Goal: Task Accomplishment & Management: Use online tool/utility

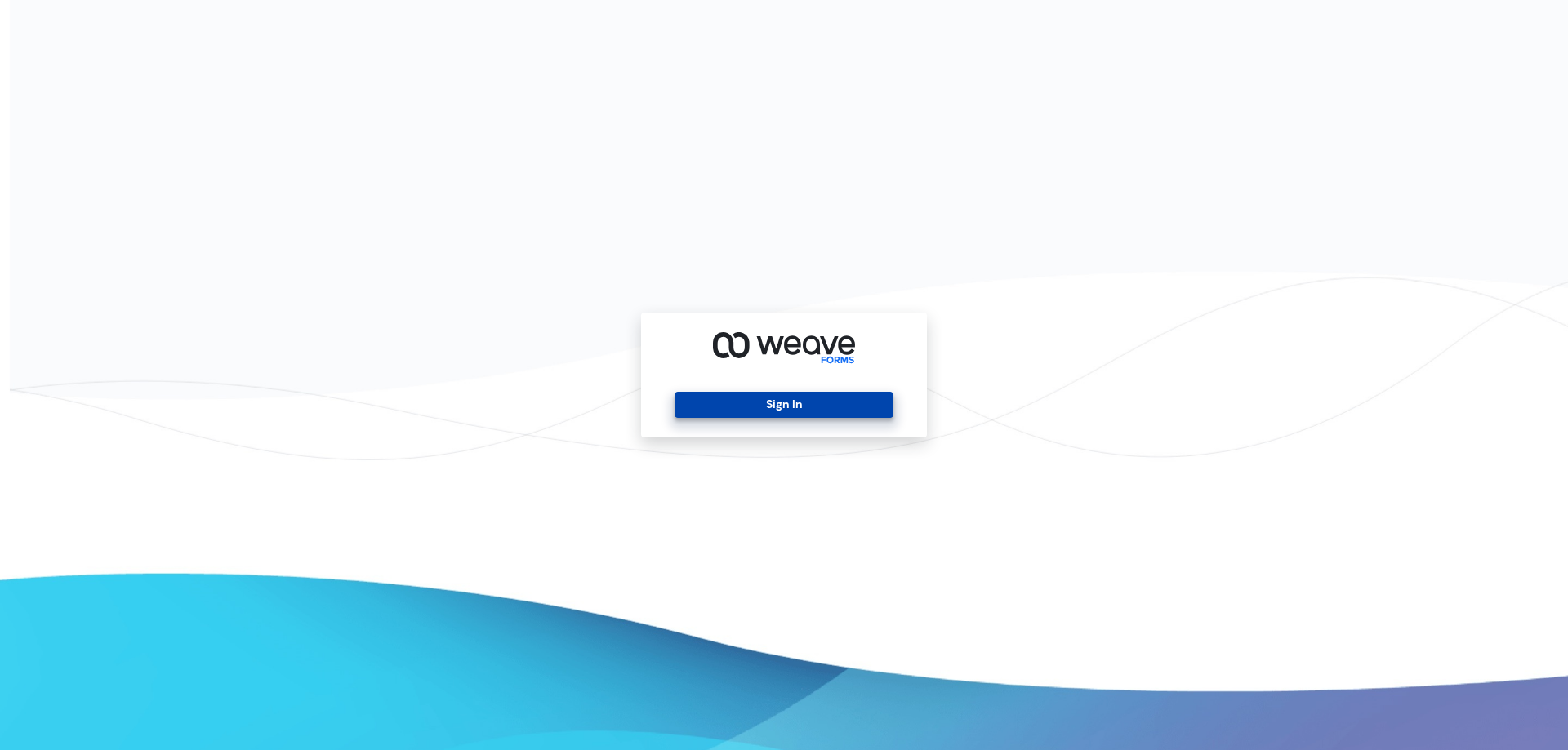
click at [776, 391] on div "Sign In" at bounding box center [783, 375] width 286 height 125
click at [776, 406] on button "Sign In" at bounding box center [783, 405] width 218 height 26
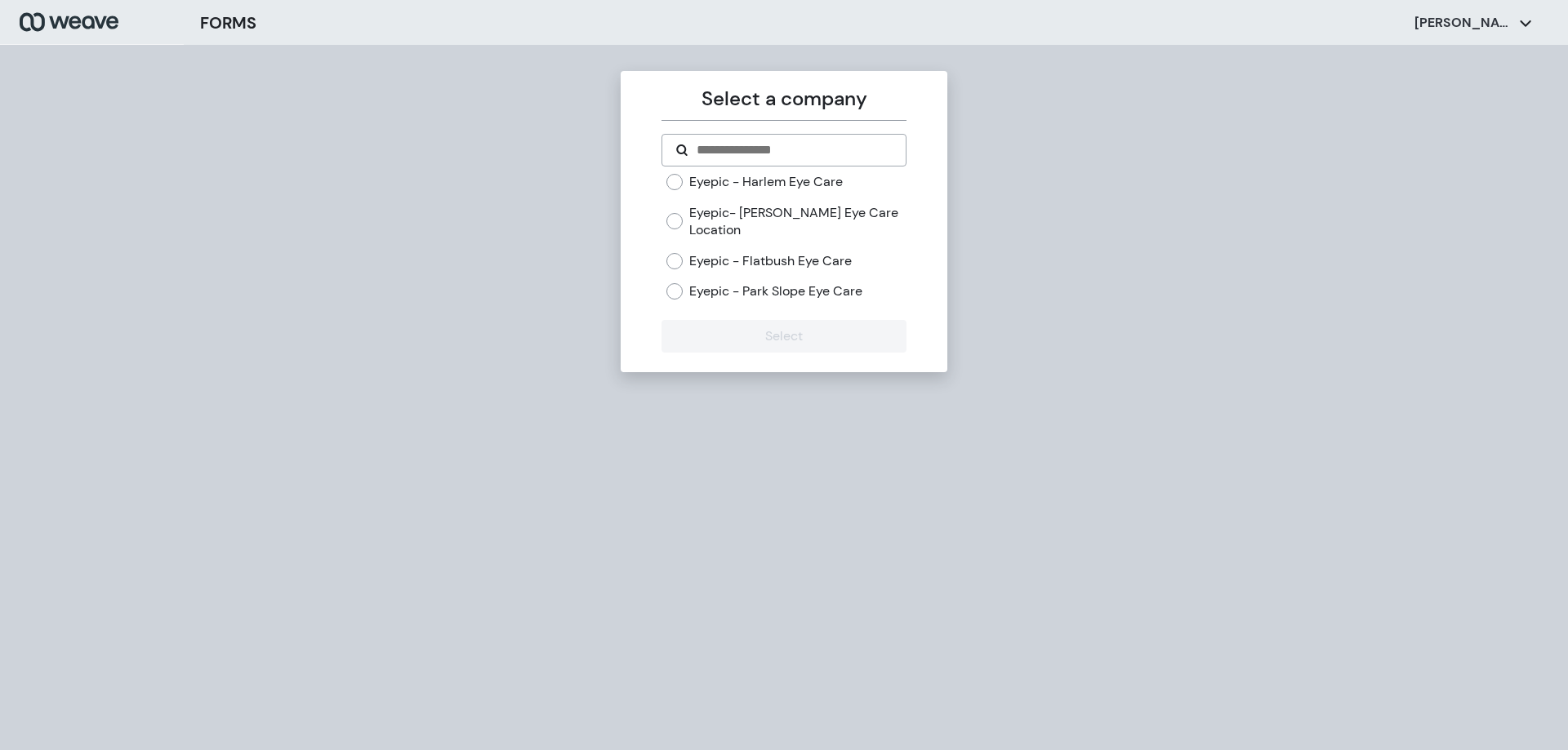
click at [792, 293] on label "Eyepic - Park Slope Eye Care" at bounding box center [775, 291] width 173 height 18
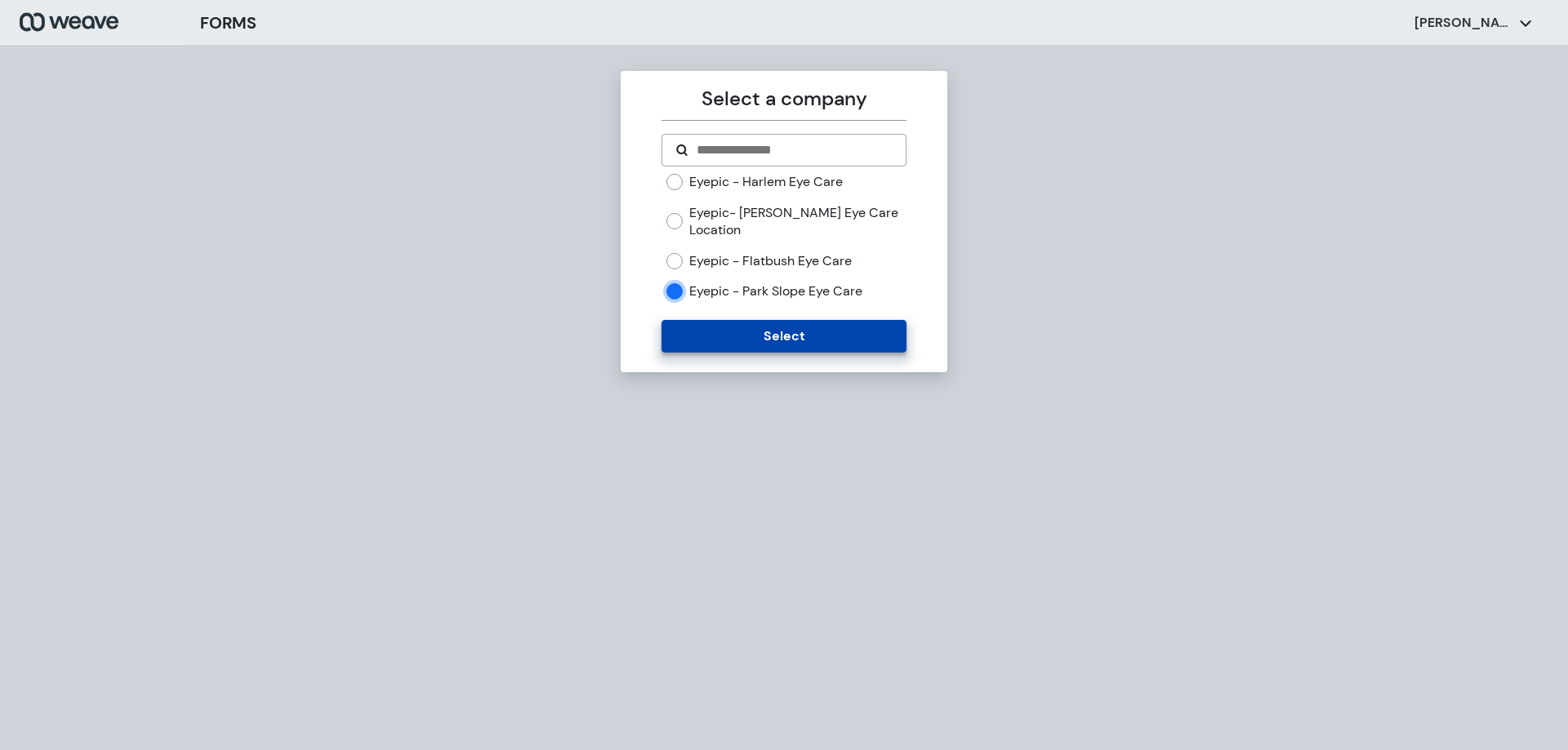
click at [748, 346] on button "Select" at bounding box center [783, 337] width 244 height 33
